Goal: Navigation & Orientation: Find specific page/section

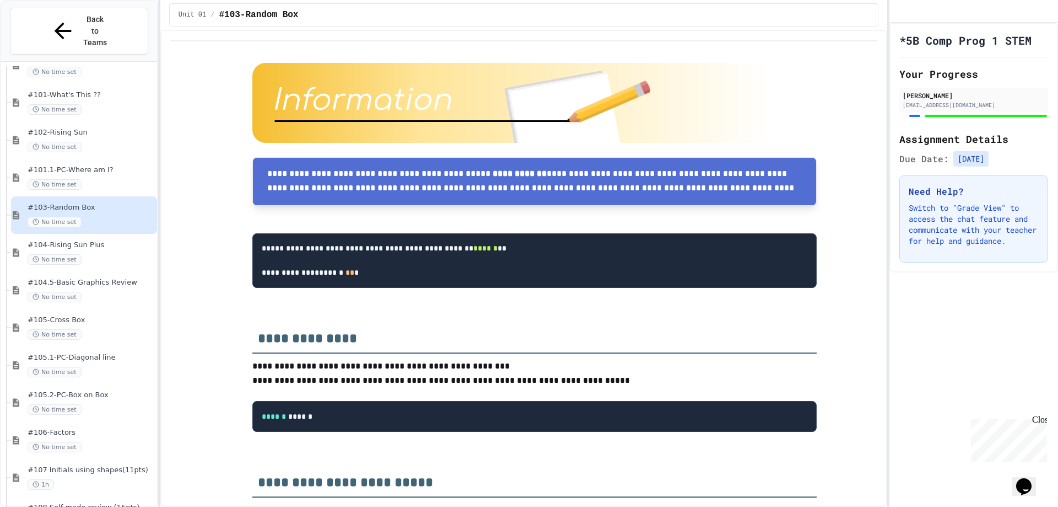
scroll to position [155, 0]
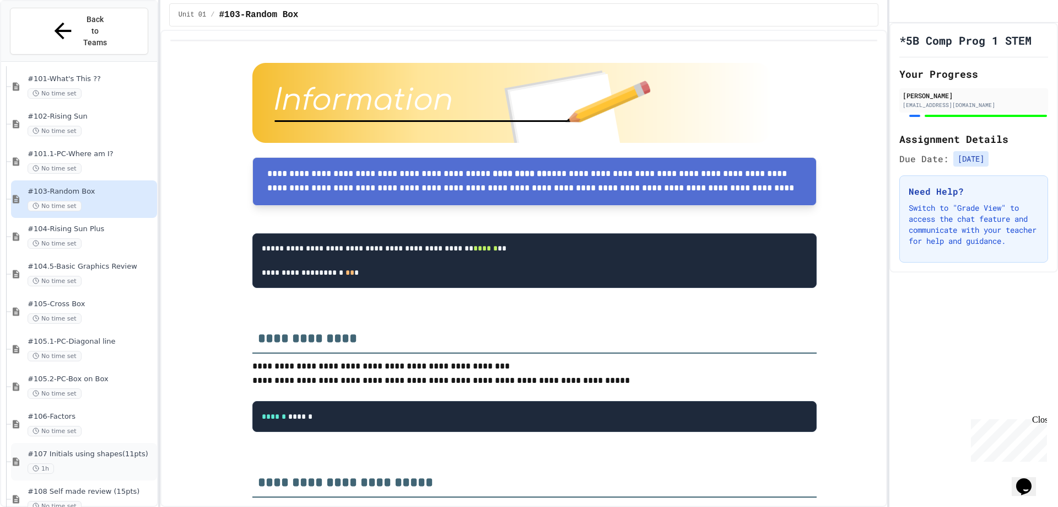
click at [110, 449] on span "#107 Initials using shapes(11pts)" at bounding box center [91, 453] width 127 height 9
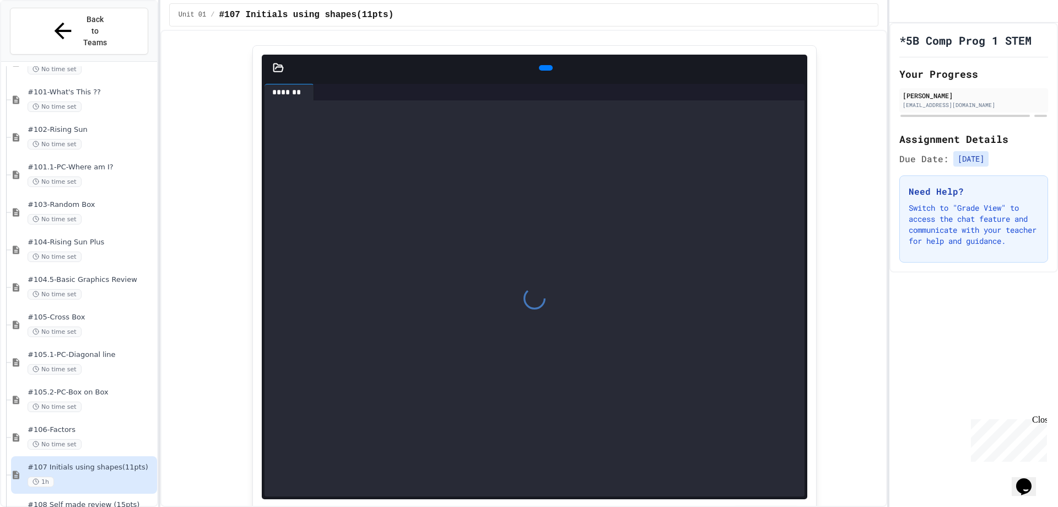
scroll to position [551, 0]
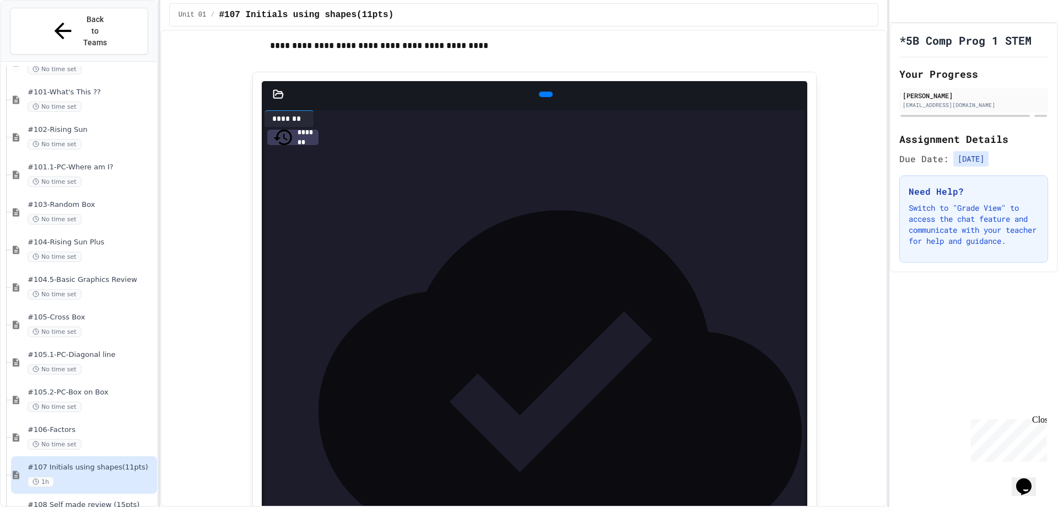
click at [541, 93] on div at bounding box center [546, 95] width 14 height 6
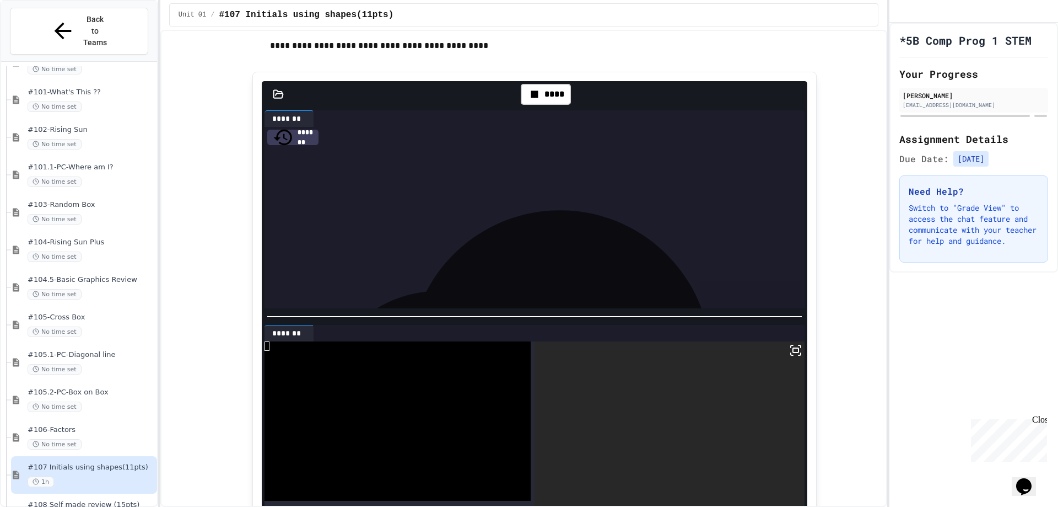
scroll to position [110, 0]
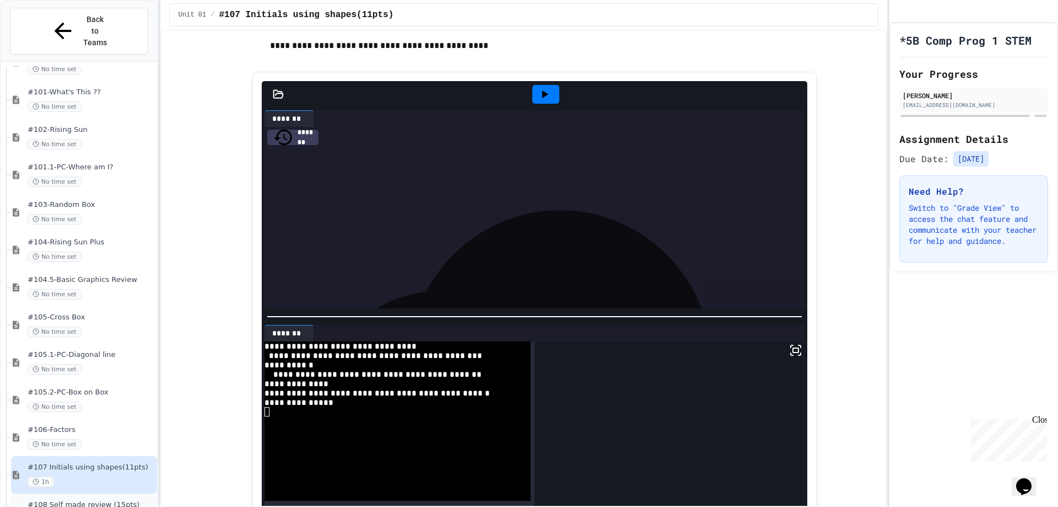
click at [79, 500] on div "#108 Self made review (15pts) No time set" at bounding box center [91, 512] width 127 height 24
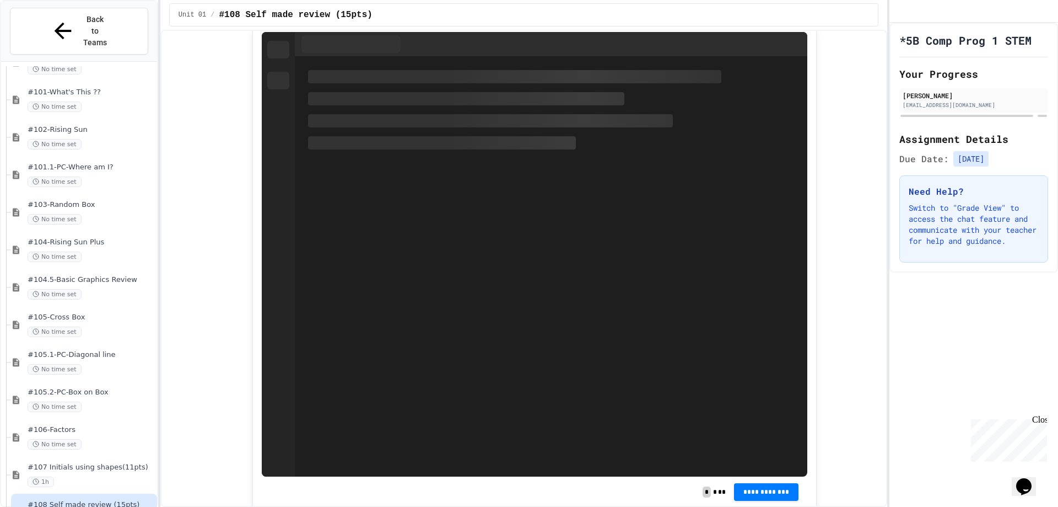
scroll to position [441, 0]
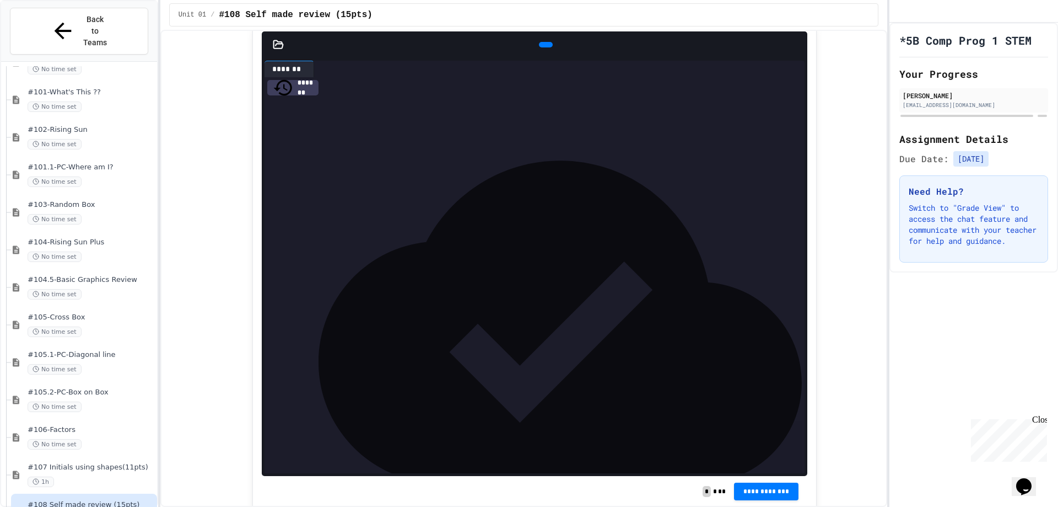
click at [545, 45] on icon at bounding box center [545, 45] width 0 height 0
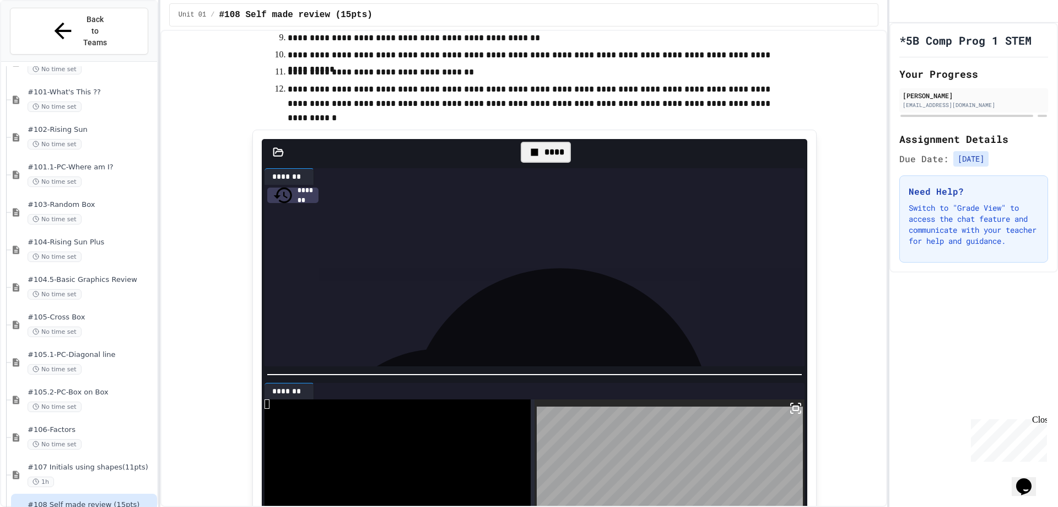
scroll to position [221, 0]
